Goal: Information Seeking & Learning: Learn about a topic

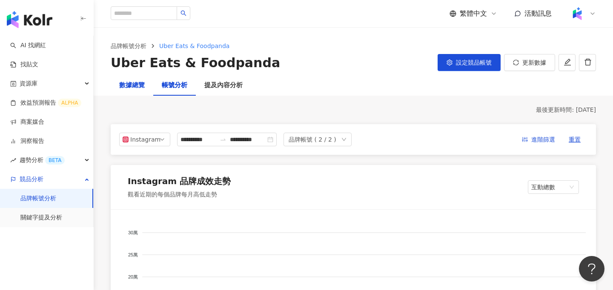
click at [128, 87] on div "數據總覽" at bounding box center [132, 85] width 26 height 10
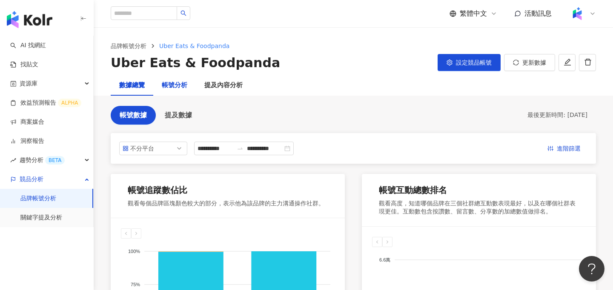
click at [171, 85] on div "帳號分析" at bounding box center [175, 85] width 26 height 10
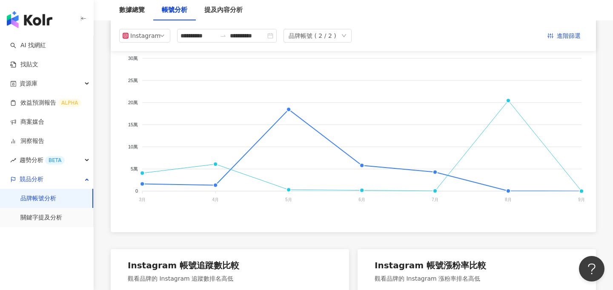
scroll to position [45, 0]
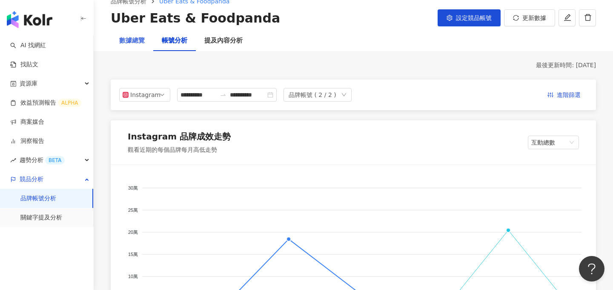
click at [137, 47] on div "數據總覽" at bounding box center [132, 41] width 43 height 20
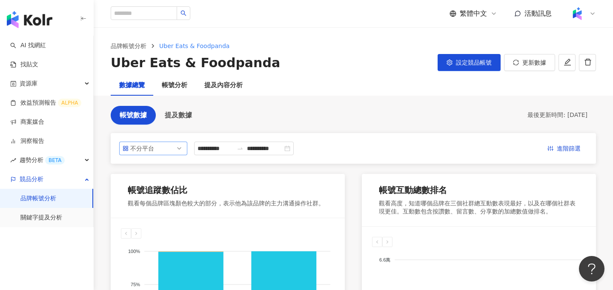
click at [152, 147] on div "不分平台" at bounding box center [144, 148] width 28 height 13
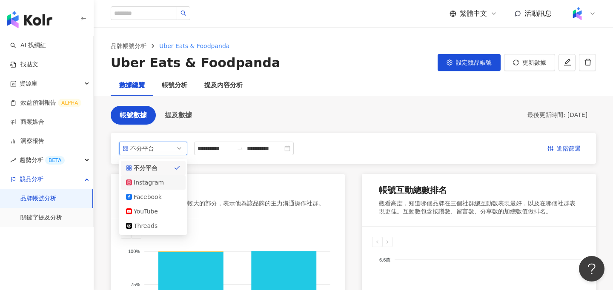
click at [151, 177] on div "Instagram" at bounding box center [153, 182] width 65 height 14
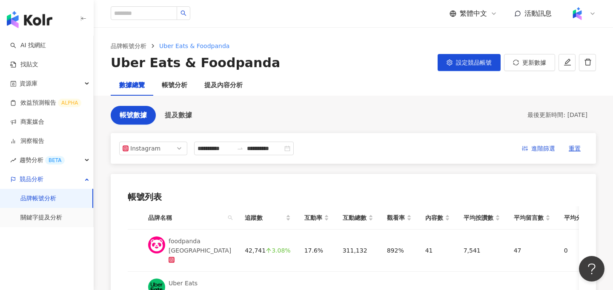
click at [574, 13] on img at bounding box center [577, 14] width 16 height 16
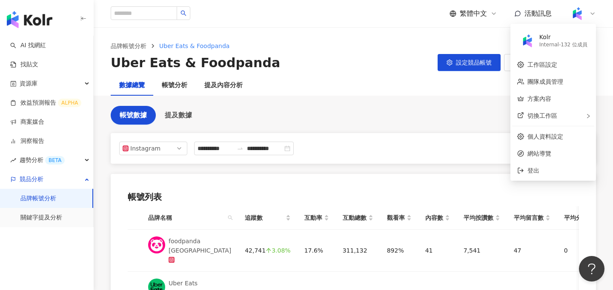
click at [362, 96] on main "**********" at bounding box center [354, 195] width 520 height 334
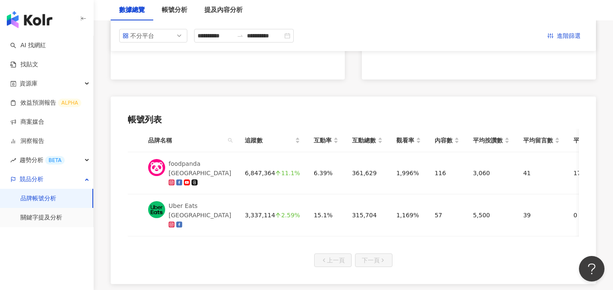
scroll to position [354, 0]
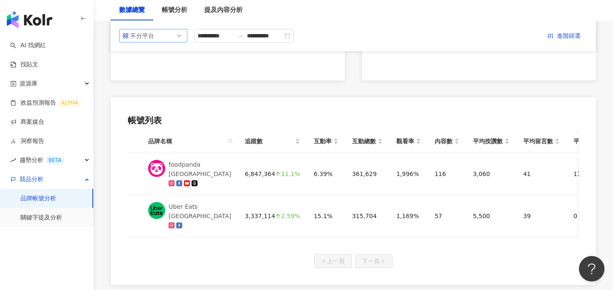
click at [161, 35] on span "不分平台" at bounding box center [153, 35] width 61 height 13
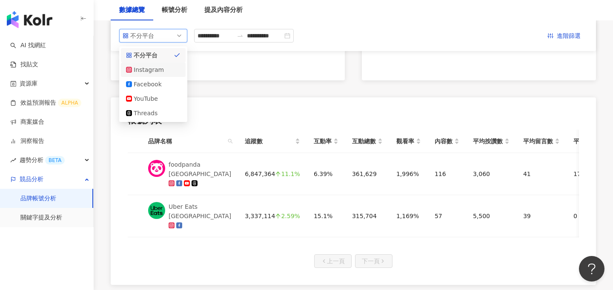
click at [147, 68] on div "Instagram" at bounding box center [148, 69] width 28 height 9
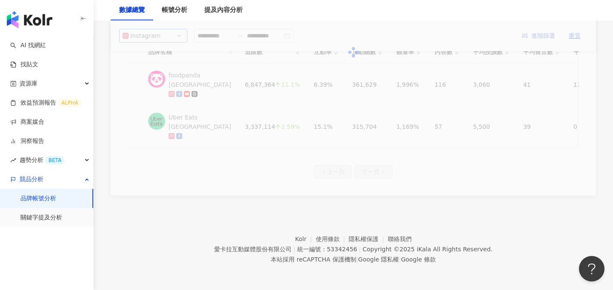
scroll to position [77, 0]
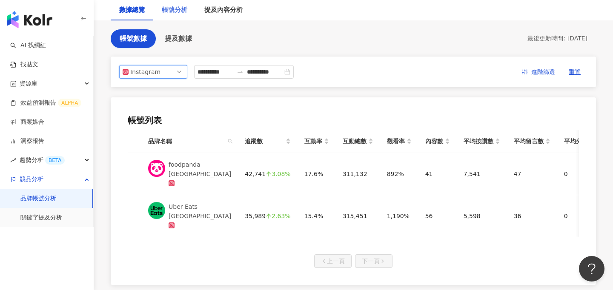
click at [183, 15] on div "帳號分析" at bounding box center [174, 10] width 43 height 20
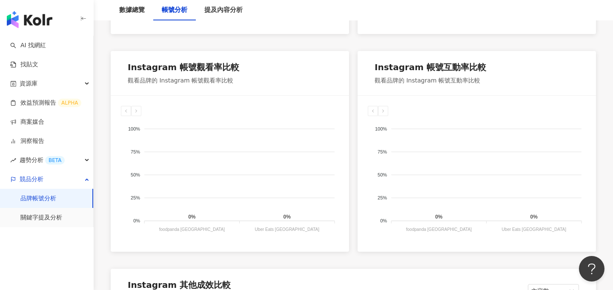
scroll to position [589, 0]
